Goal: Navigation & Orientation: Find specific page/section

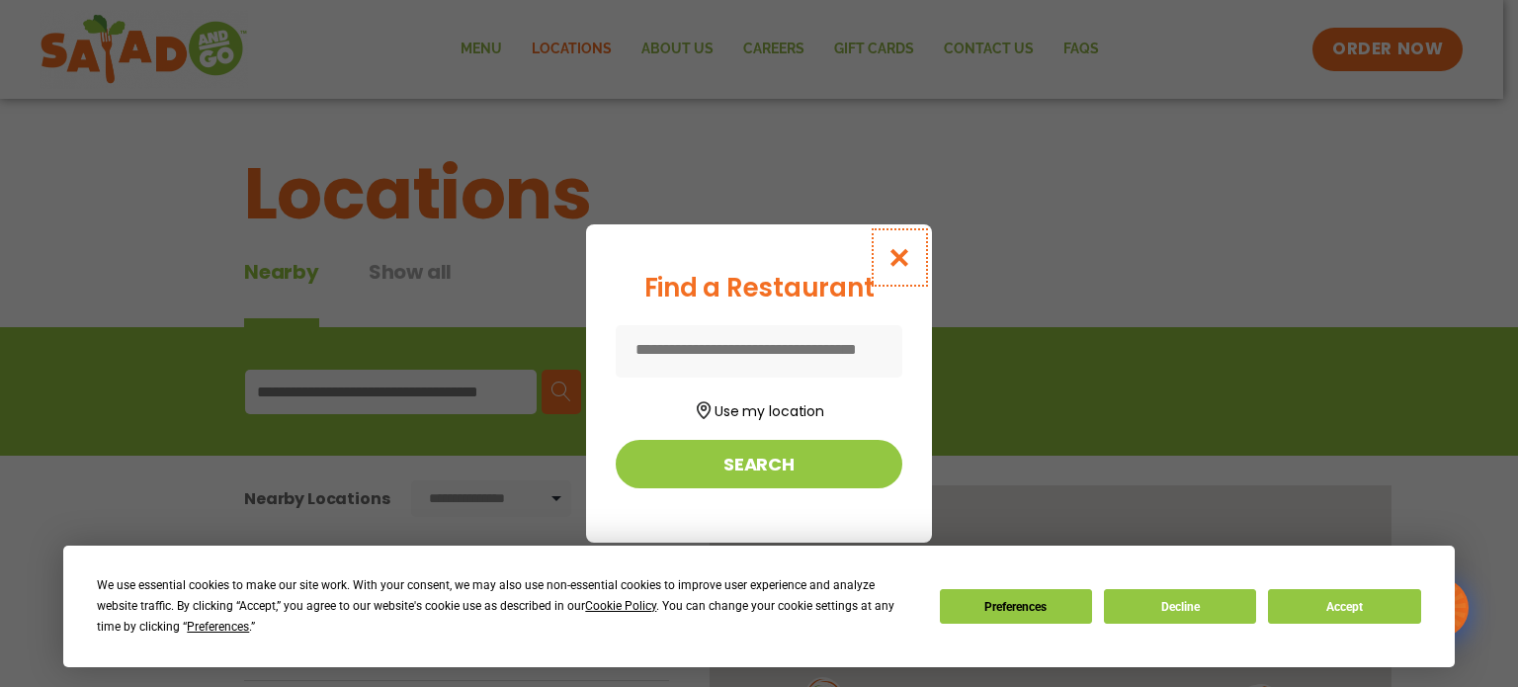
click at [903, 247] on icon "Close modal" at bounding box center [900, 257] width 25 height 21
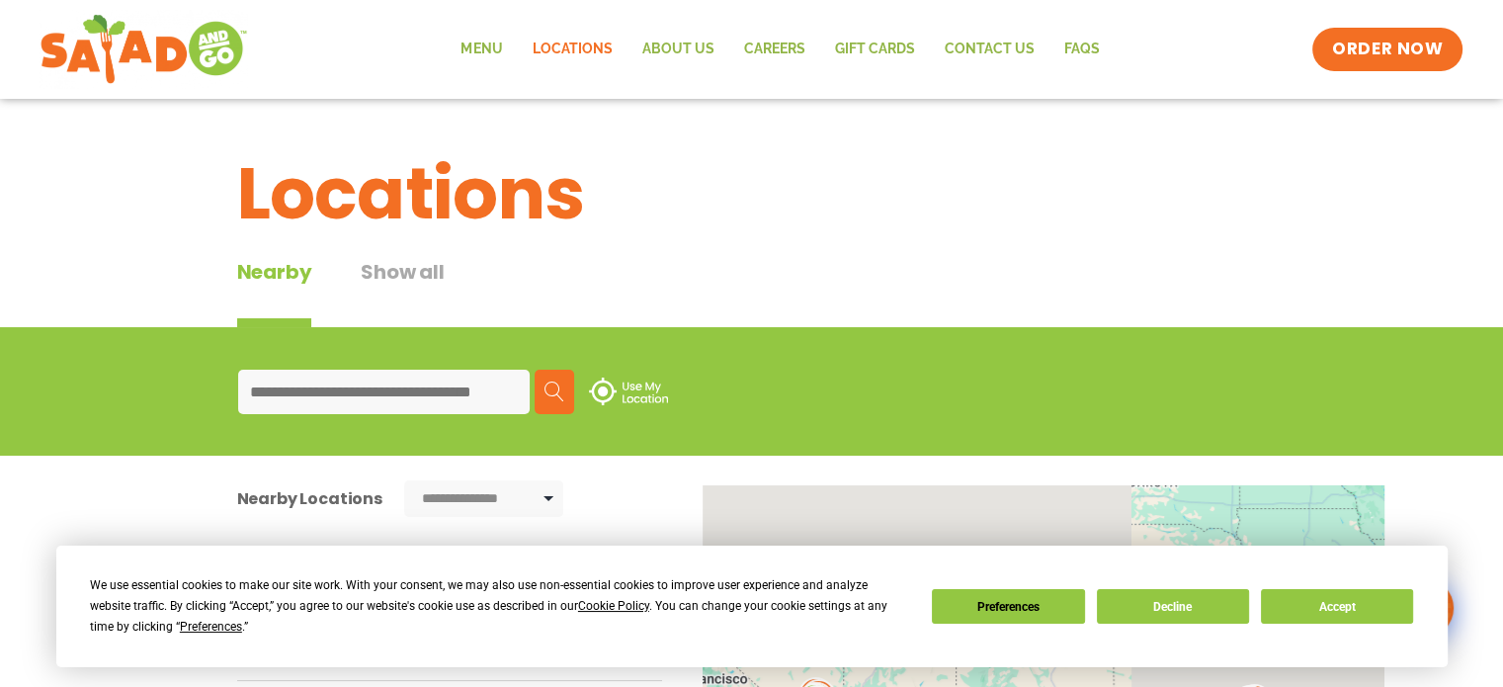
click at [444, 390] on input at bounding box center [384, 392] width 292 height 44
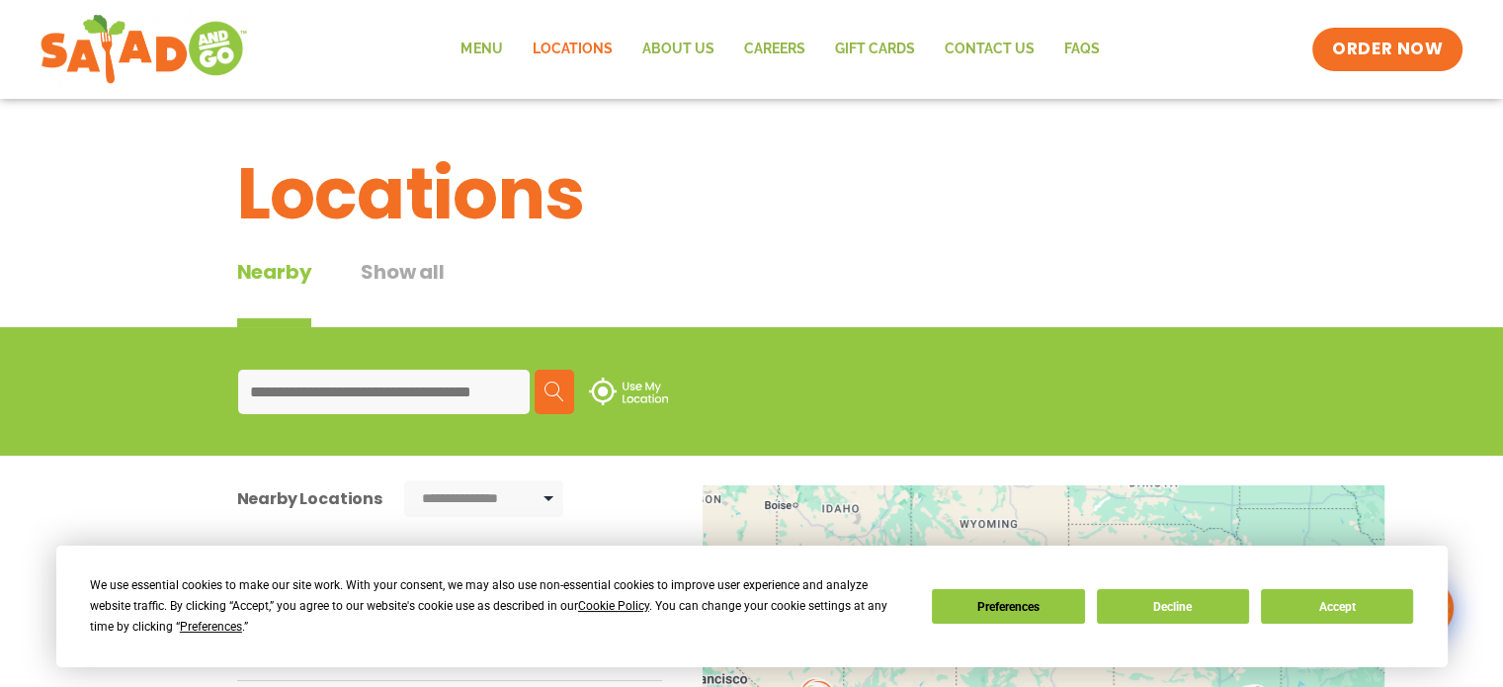
type input "*****"
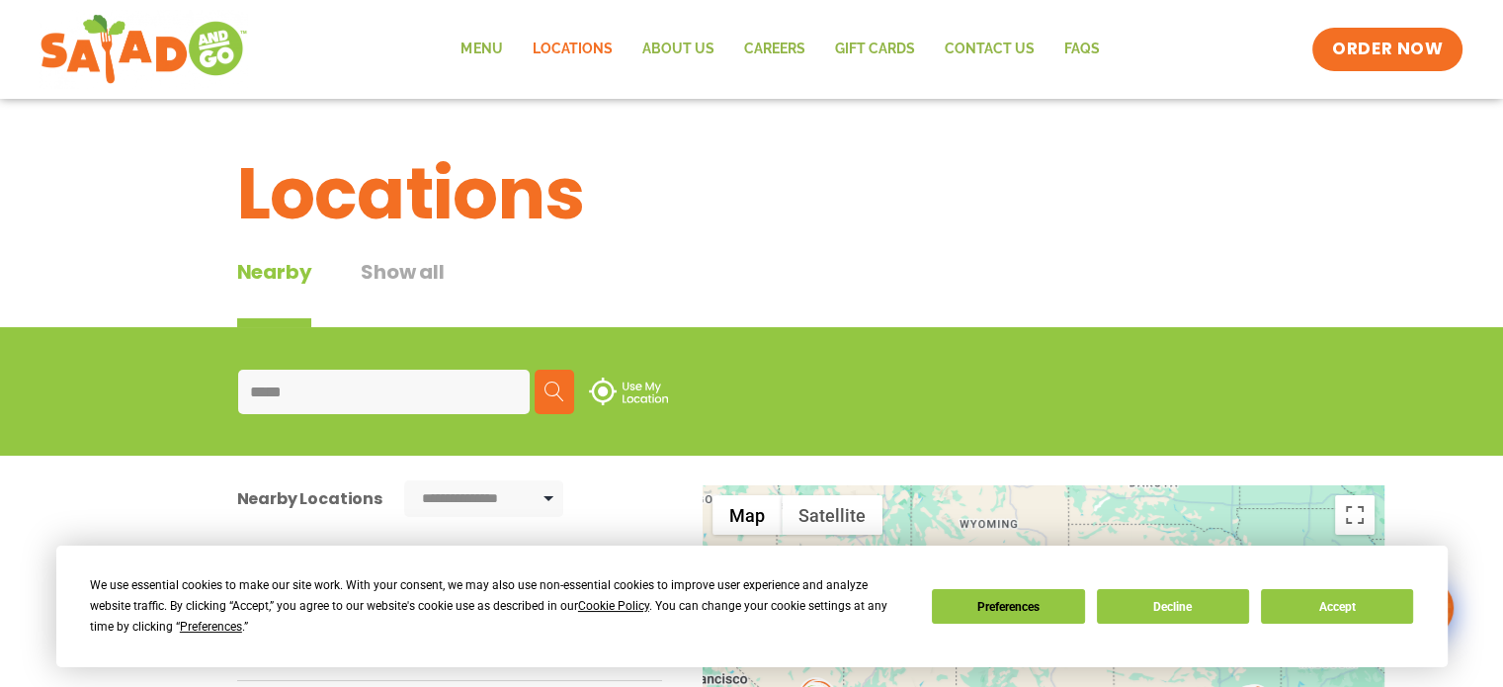
click at [551, 382] on img at bounding box center [555, 392] width 20 height 20
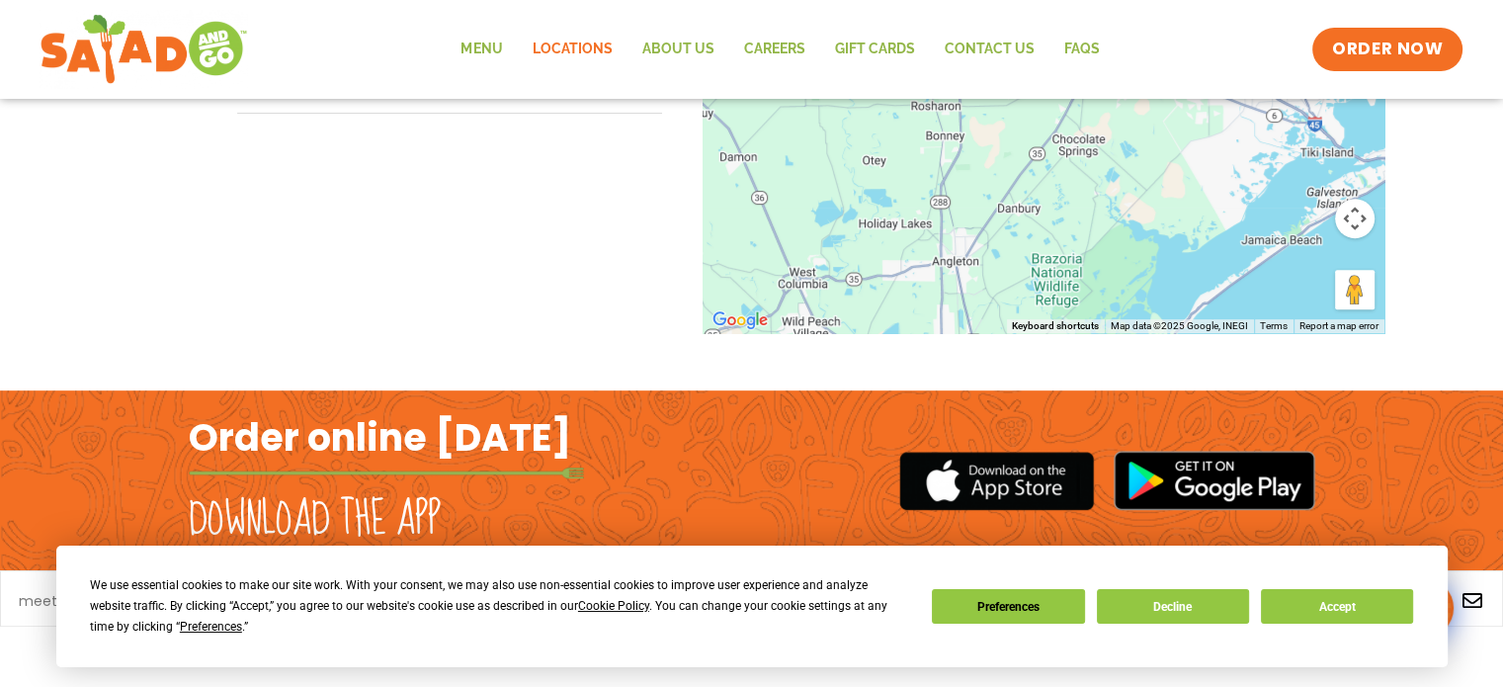
scroll to position [811, 0]
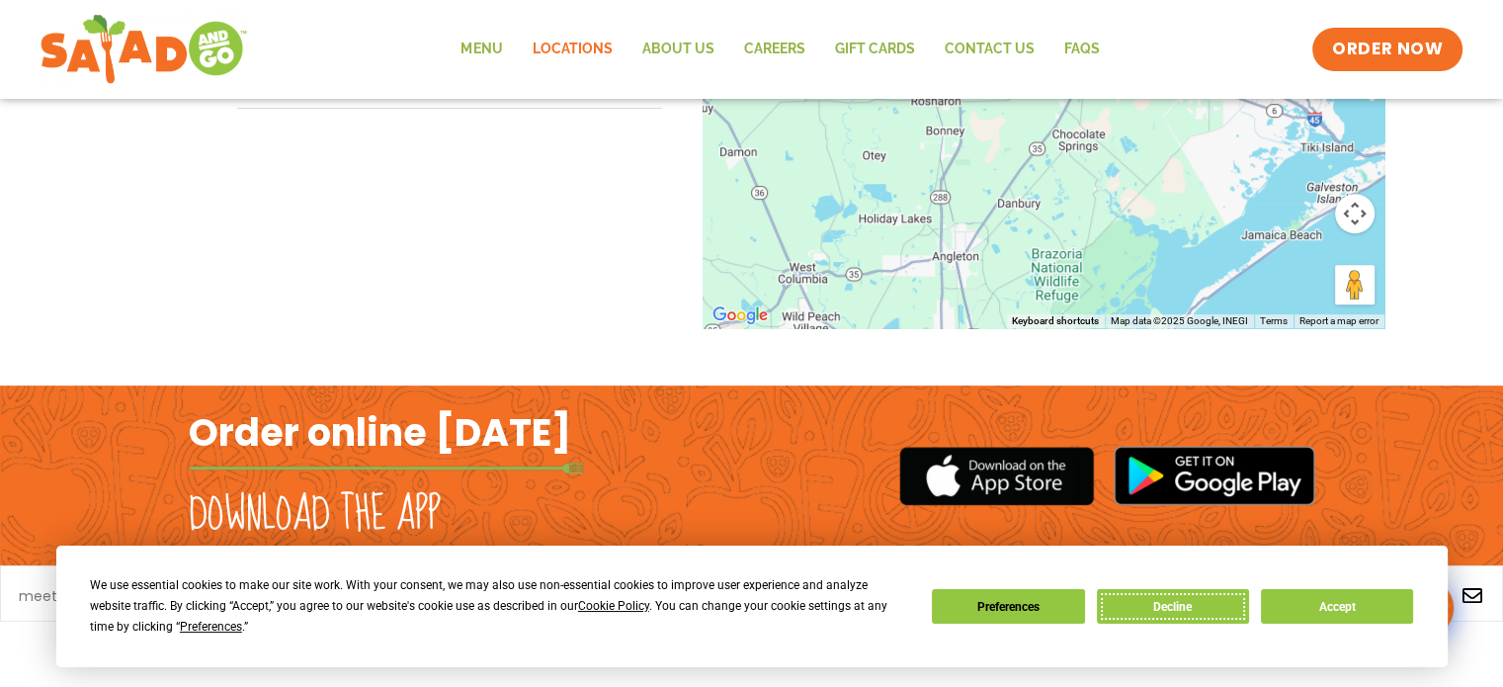
click at [1154, 591] on button "Decline" at bounding box center [1173, 606] width 152 height 35
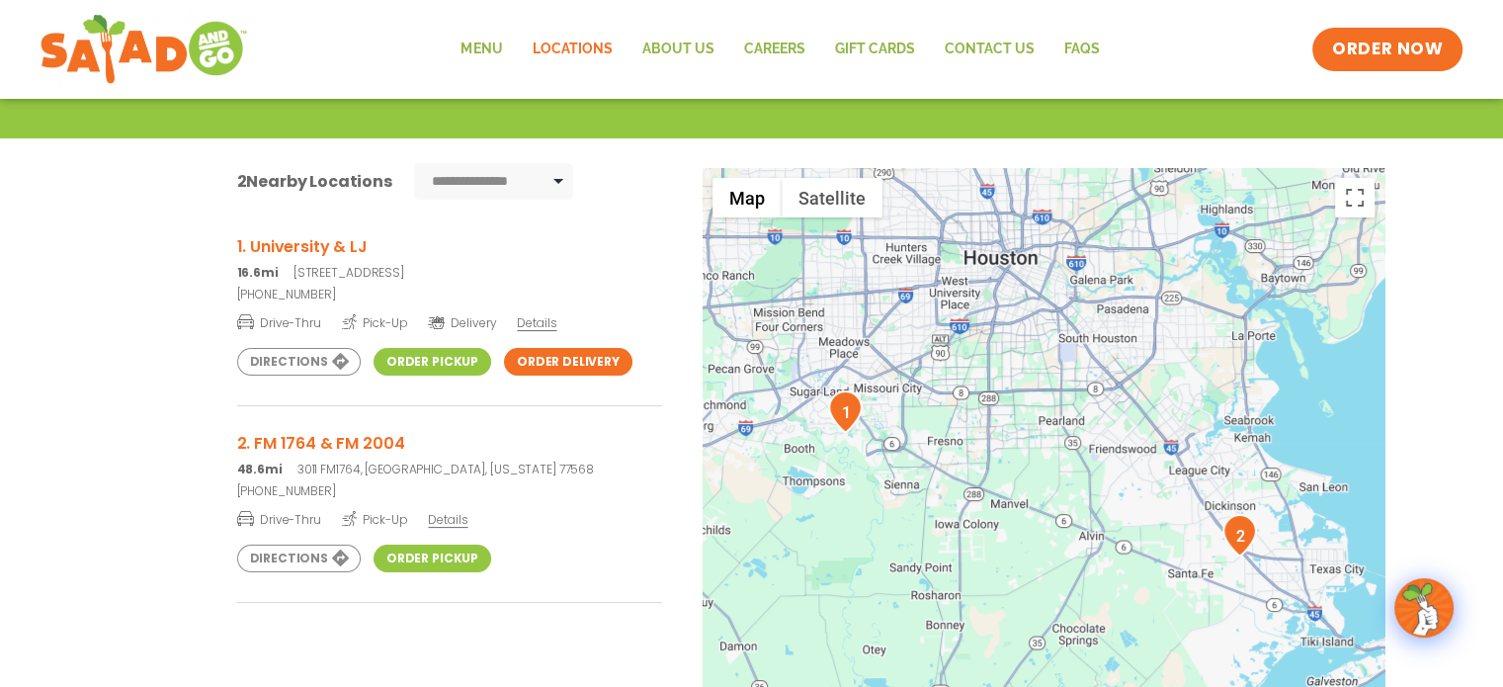
scroll to position [416, 0]
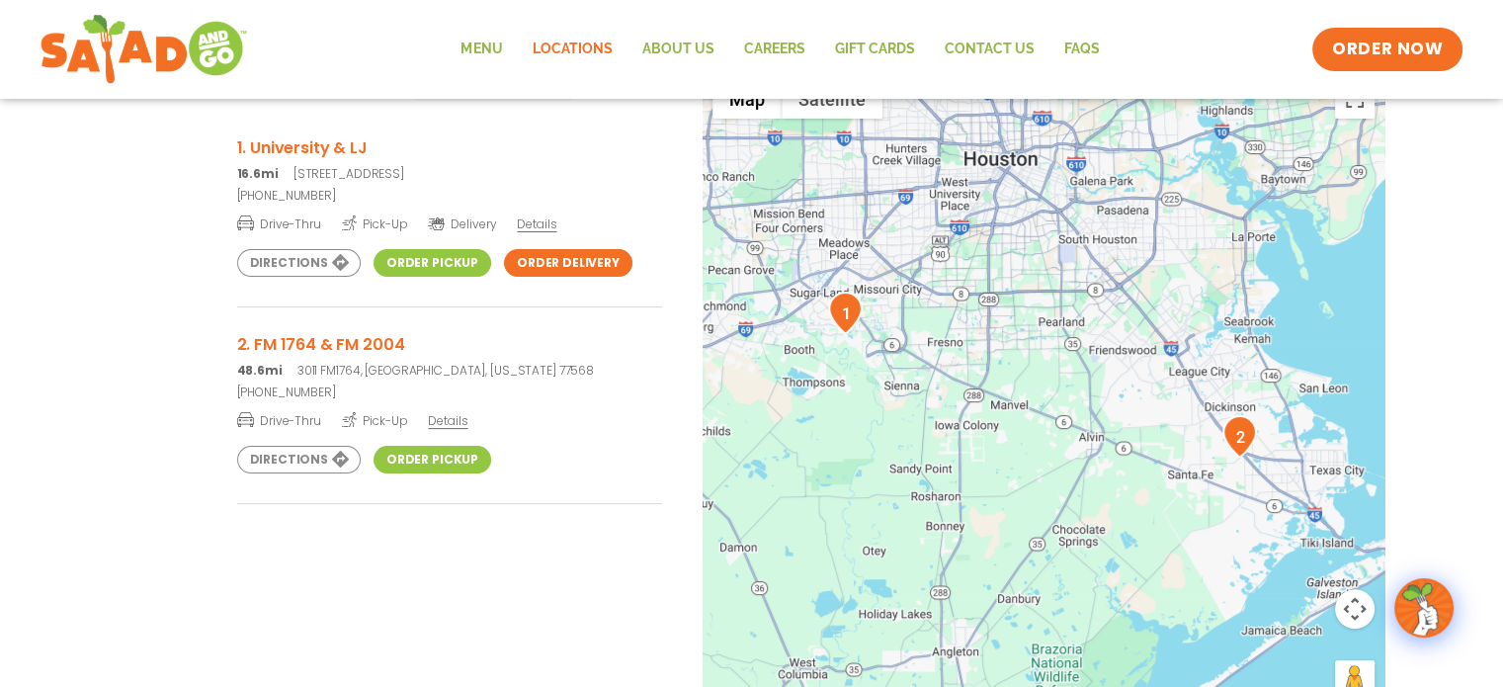
click at [285, 138] on h3 "1. University & LJ" at bounding box center [449, 147] width 425 height 25
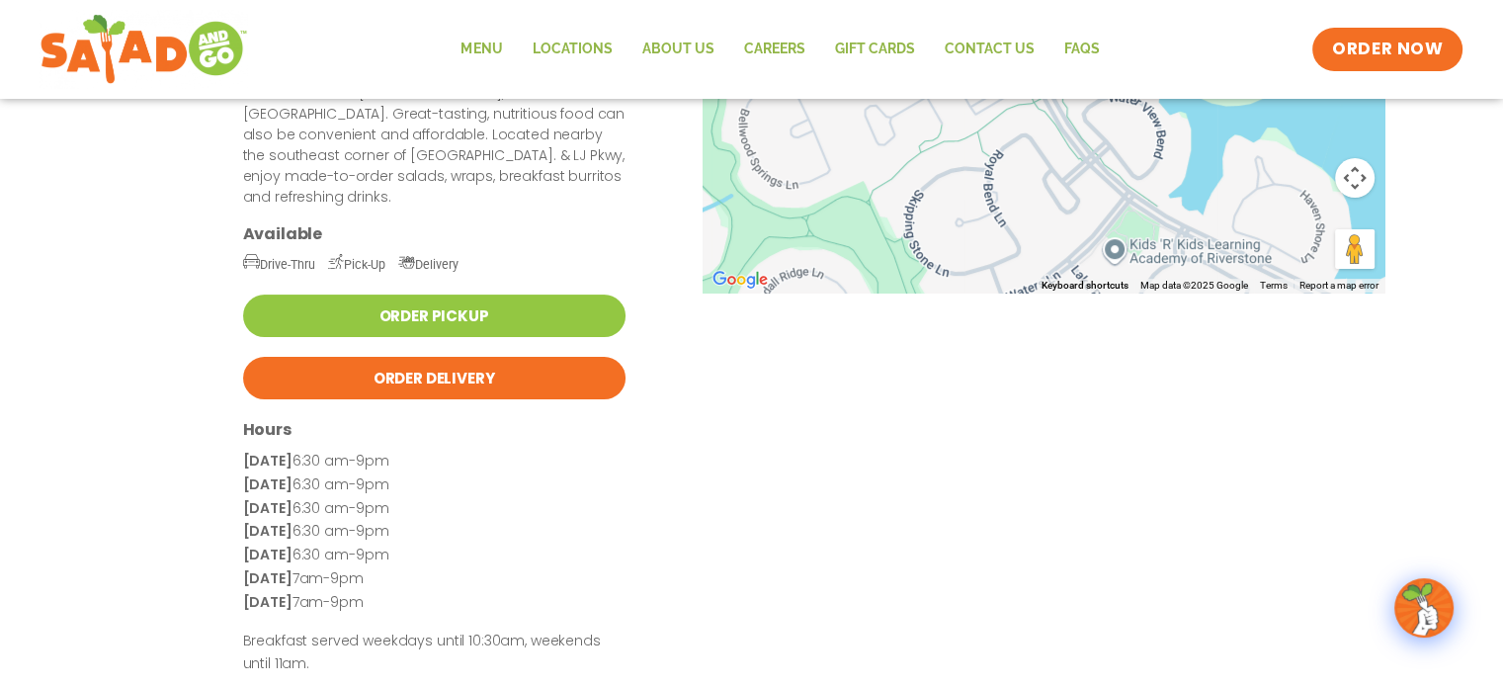
scroll to position [253, 0]
